Goal: Check status: Check status

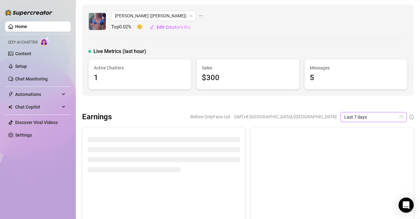
click at [351, 119] on span "Last 7 days" at bounding box center [373, 116] width 59 height 9
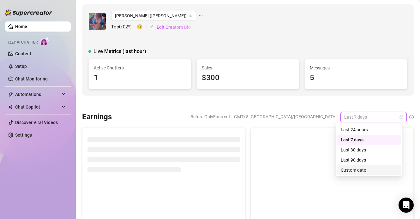
click at [348, 167] on div "Custom date" at bounding box center [369, 170] width 56 height 7
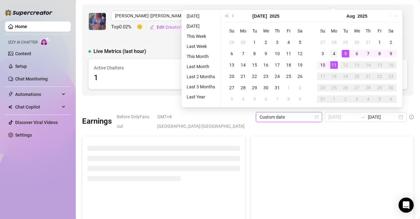
type input "[DATE]"
click at [333, 51] on div "4" at bounding box center [334, 54] width 8 height 8
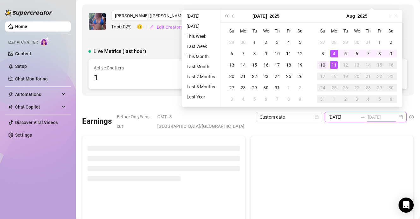
type input "[DATE]"
click at [324, 64] on div "10" at bounding box center [323, 65] width 8 height 8
type input "[DATE]"
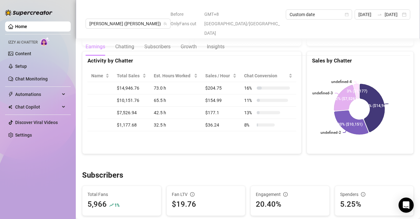
scroll to position [250, 0]
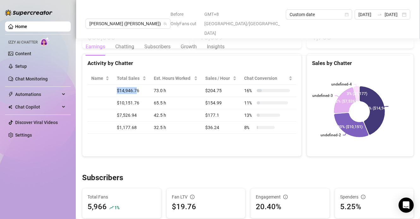
drag, startPoint x: 115, startPoint y: 82, endPoint x: 137, endPoint y: 82, distance: 21.5
click at [137, 85] on td "$14,946.76" at bounding box center [131, 91] width 37 height 12
drag, startPoint x: 118, startPoint y: 96, endPoint x: 135, endPoint y: 95, distance: 17.4
click at [135, 97] on td "$10,151.76" at bounding box center [131, 103] width 37 height 12
drag, startPoint x: 115, startPoint y: 104, endPoint x: 151, endPoint y: 109, distance: 36.3
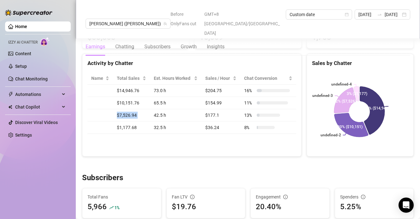
click at [151, 109] on tr "$7,526.94 42.5 h $177.1 13 %" at bounding box center [191, 115] width 209 height 12
click at [141, 109] on td "$7,526.94" at bounding box center [131, 115] width 37 height 12
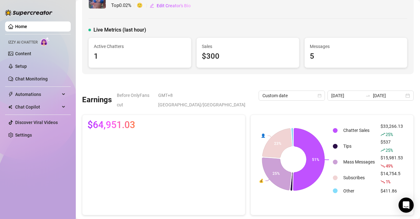
scroll to position [27, 0]
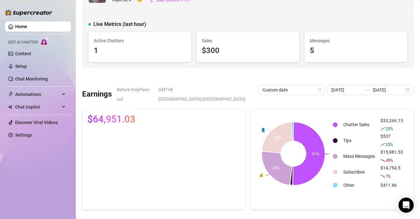
click at [20, 27] on link "Home" at bounding box center [21, 26] width 12 height 5
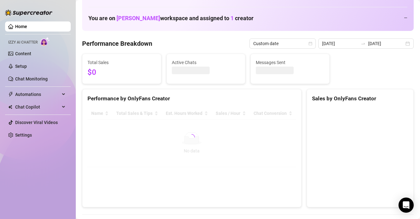
click at [20, 27] on link "Home" at bounding box center [21, 26] width 12 height 5
click at [19, 27] on link "Home" at bounding box center [21, 26] width 12 height 5
click at [355, 43] on input "[DATE]" at bounding box center [340, 43] width 36 height 7
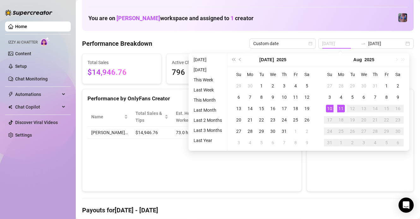
click at [343, 108] on div "11" at bounding box center [341, 109] width 8 height 8
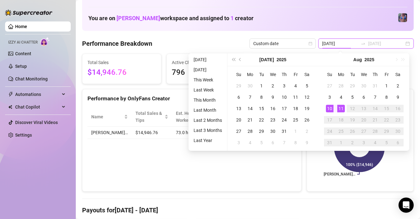
type input "[DATE]"
click at [342, 109] on div "11" at bounding box center [341, 109] width 8 height 8
type input "[DATE]"
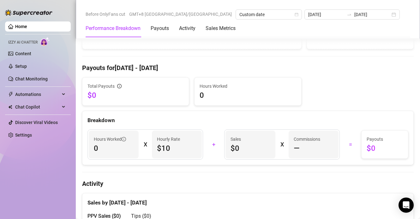
scroll to position [175, 0]
